Goal: Book appointment/travel/reservation

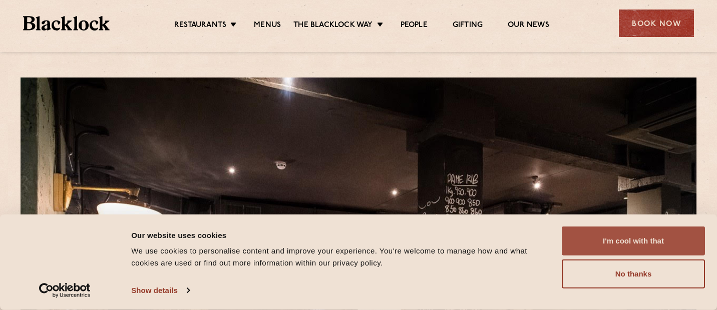
click at [597, 243] on button "I'm cool with that" at bounding box center [633, 241] width 143 height 29
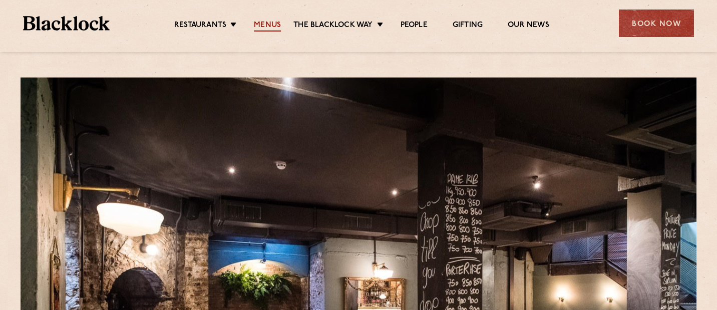
click at [265, 27] on link "Menus" at bounding box center [267, 26] width 27 height 11
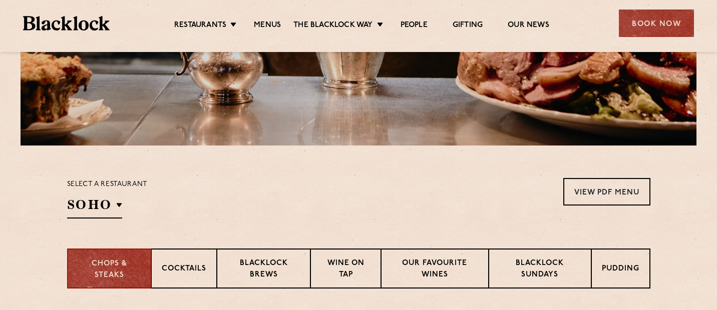
scroll to position [216, 0]
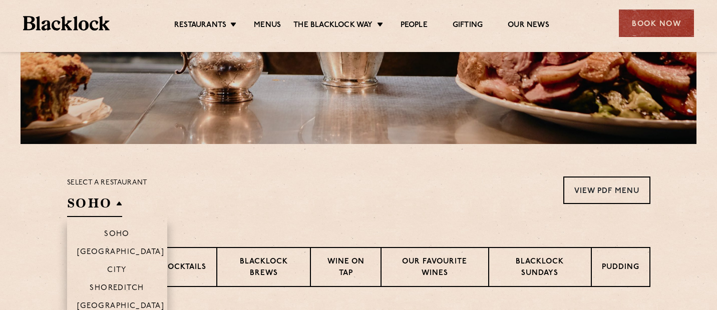
click at [112, 212] on h2 "SOHO" at bounding box center [94, 206] width 55 height 23
click at [124, 268] on p "City" at bounding box center [117, 271] width 20 height 10
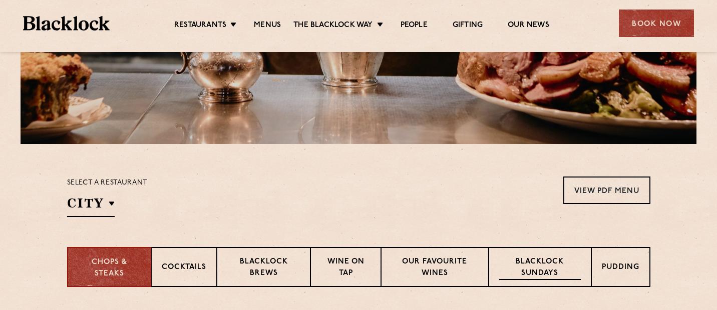
click at [544, 267] on p "Blacklock Sundays" at bounding box center [539, 269] width 81 height 24
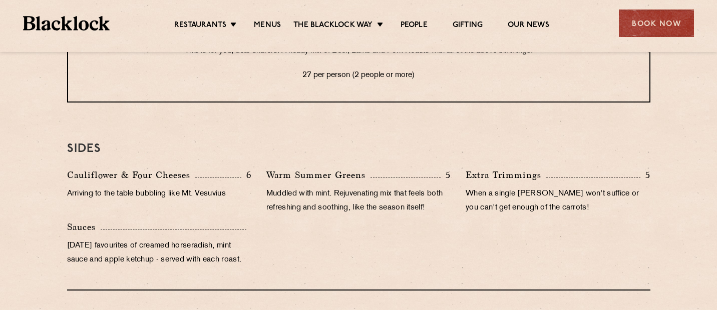
scroll to position [812, 0]
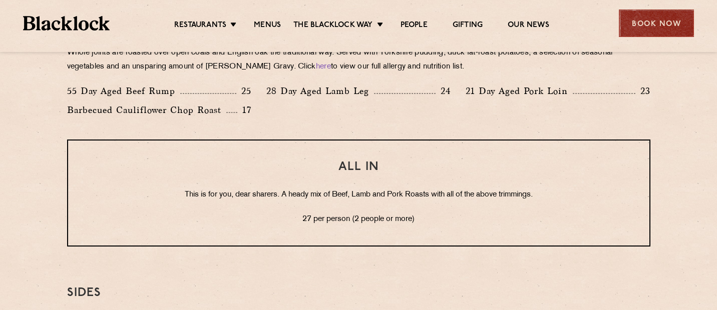
click at [651, 22] on div "Book Now" at bounding box center [656, 24] width 75 height 28
